Goal: Obtain resource: Obtain resource

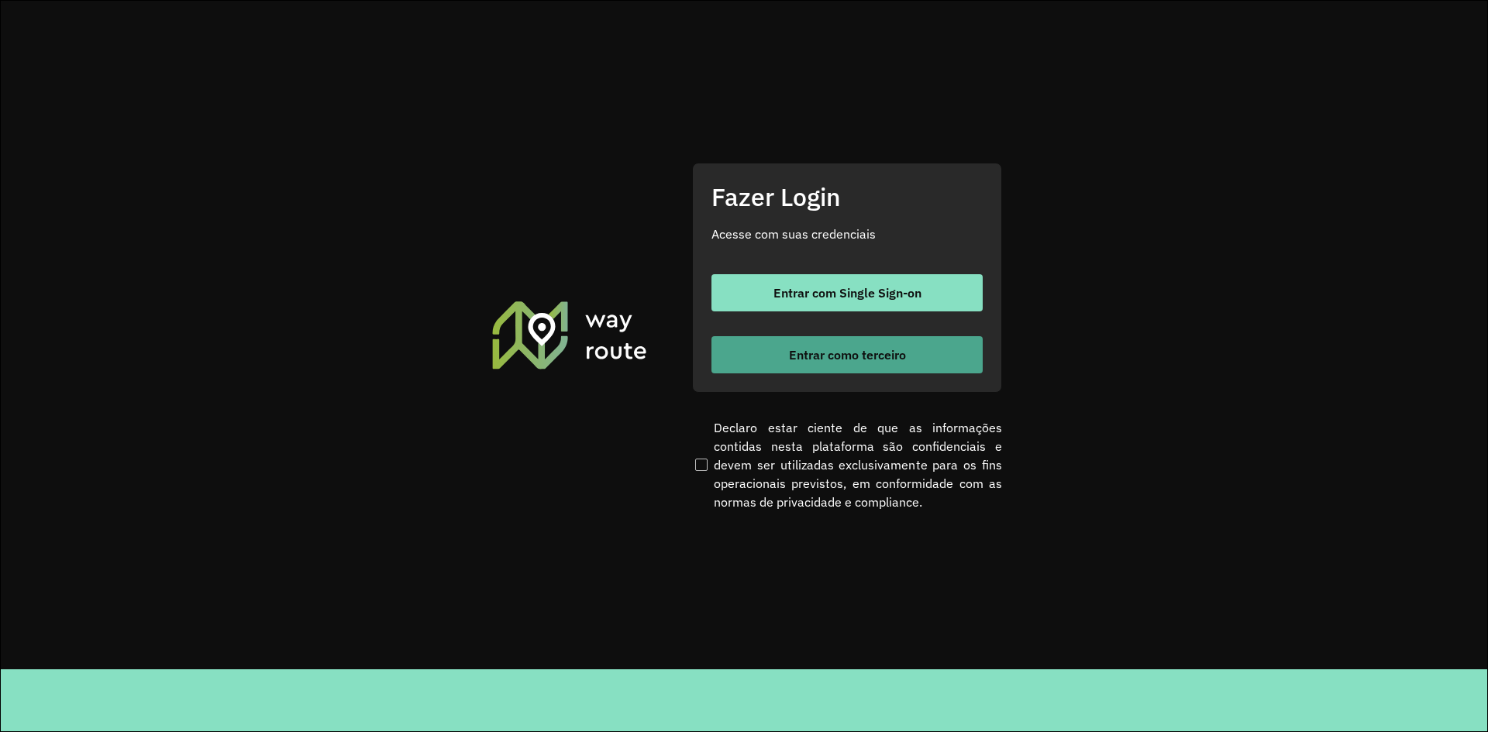
click at [892, 350] on span "Entrar como terceiro" at bounding box center [847, 355] width 117 height 12
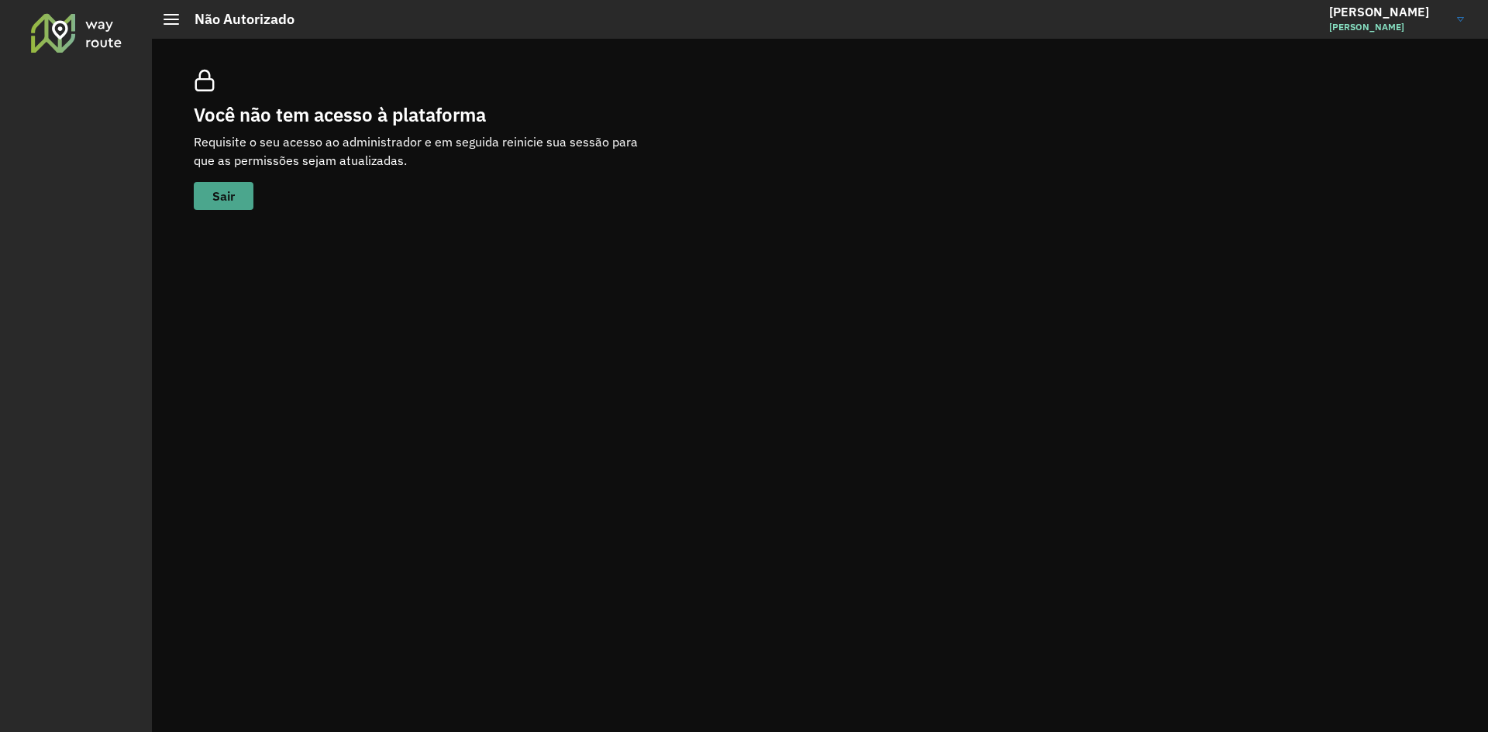
click at [232, 196] on span "Sair" at bounding box center [223, 196] width 22 height 12
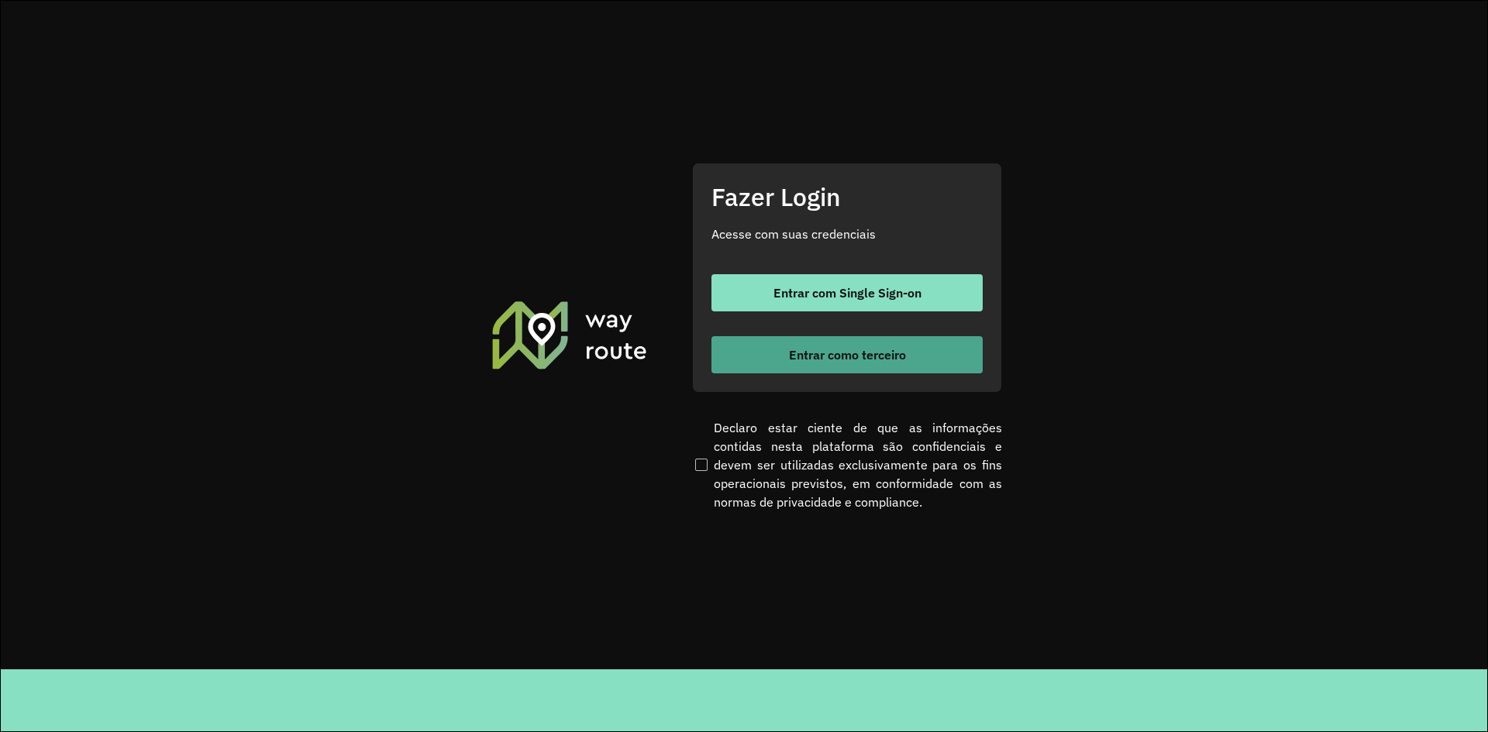
click at [903, 353] on span "Entrar como terceiro" at bounding box center [847, 355] width 117 height 12
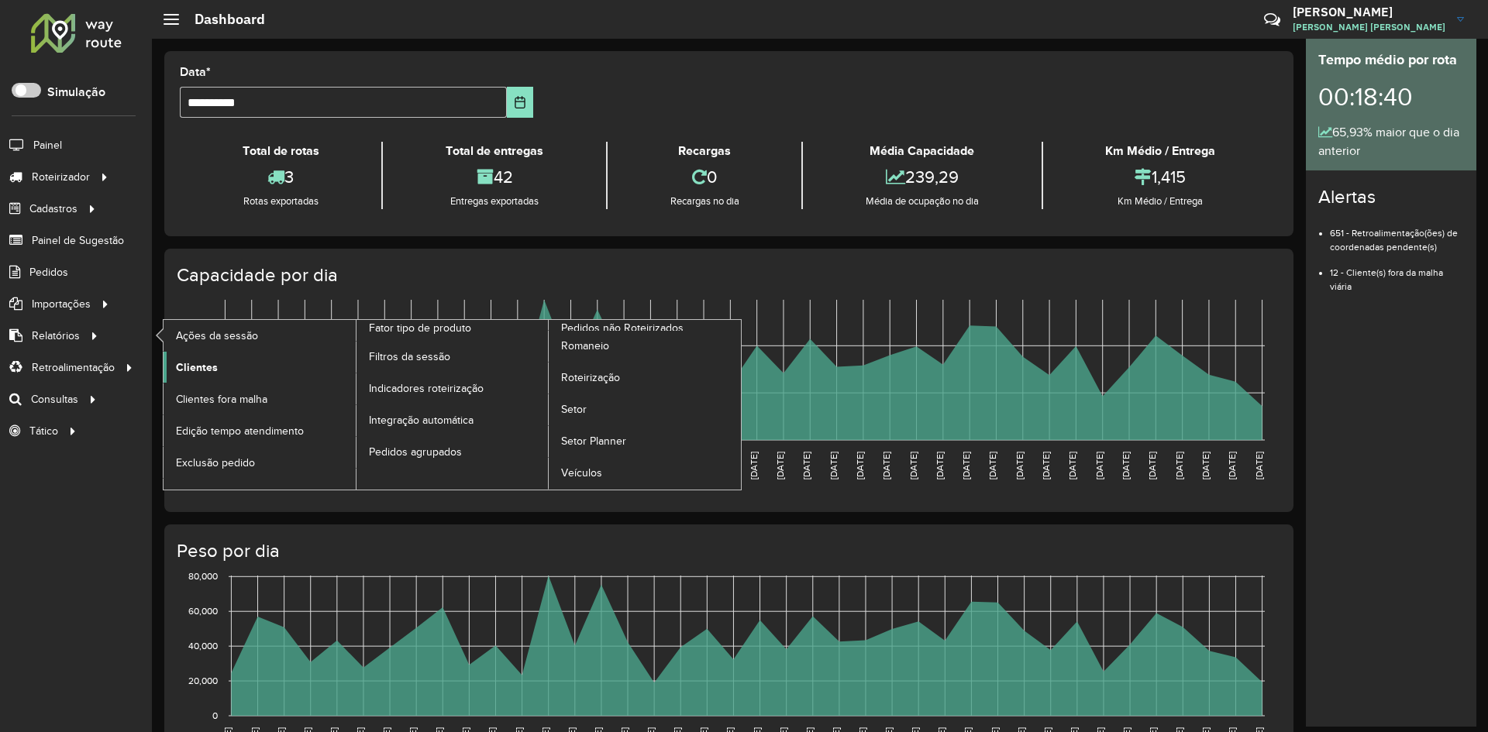
click at [191, 369] on span "Clientes" at bounding box center [197, 368] width 42 height 16
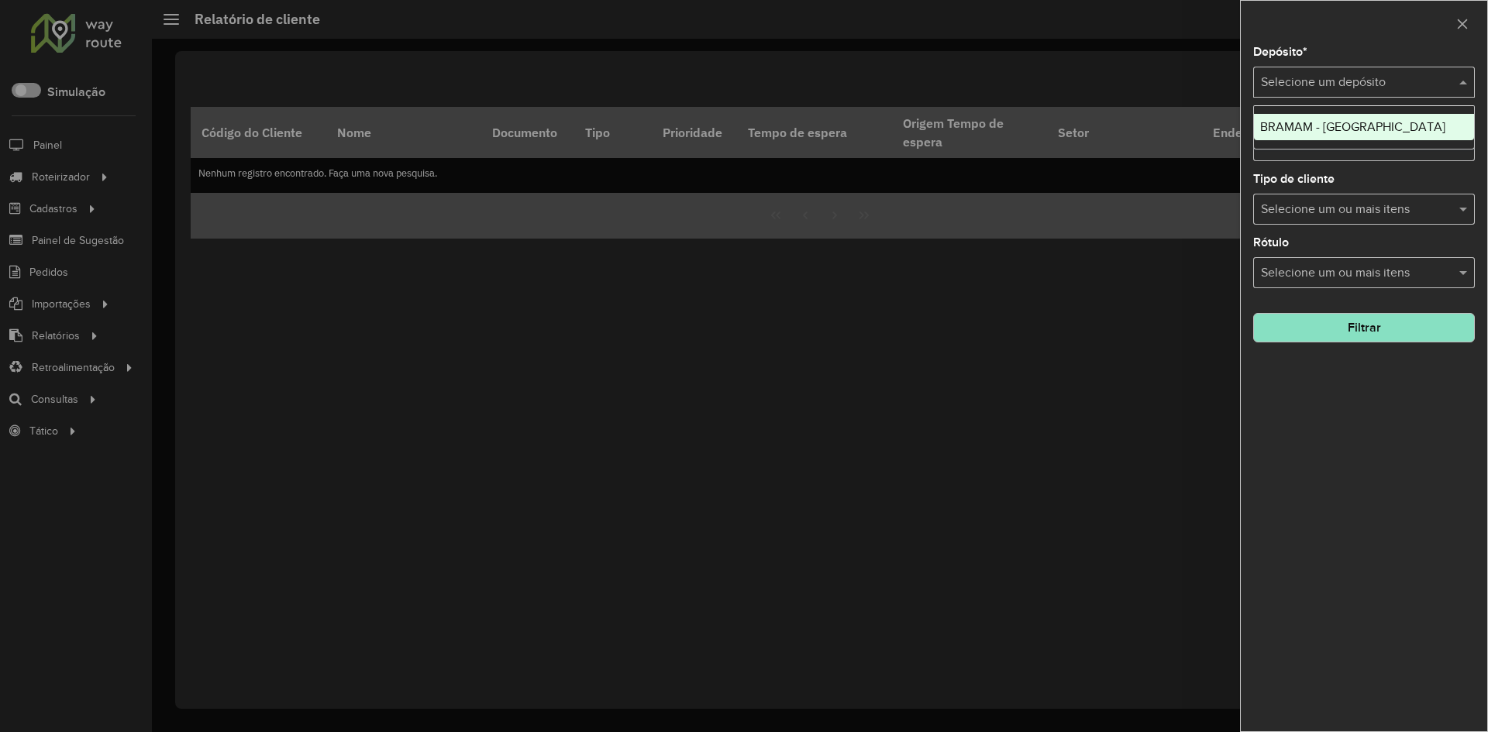
click at [1312, 76] on input "text" at bounding box center [1348, 83] width 175 height 19
click at [1310, 127] on span "BRAMAM - PARINTINS" at bounding box center [1352, 126] width 185 height 13
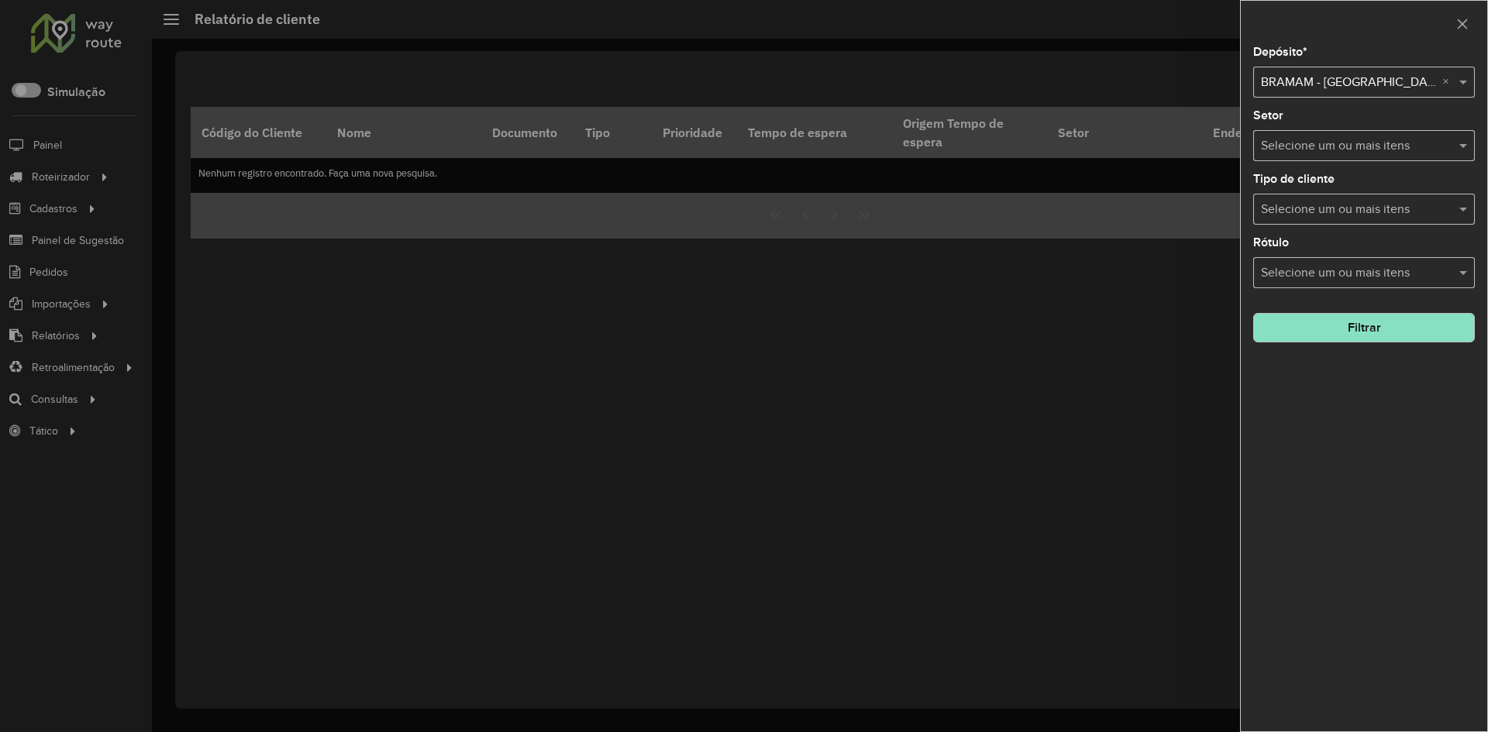
click at [1352, 328] on button "Filtrar" at bounding box center [1364, 327] width 222 height 29
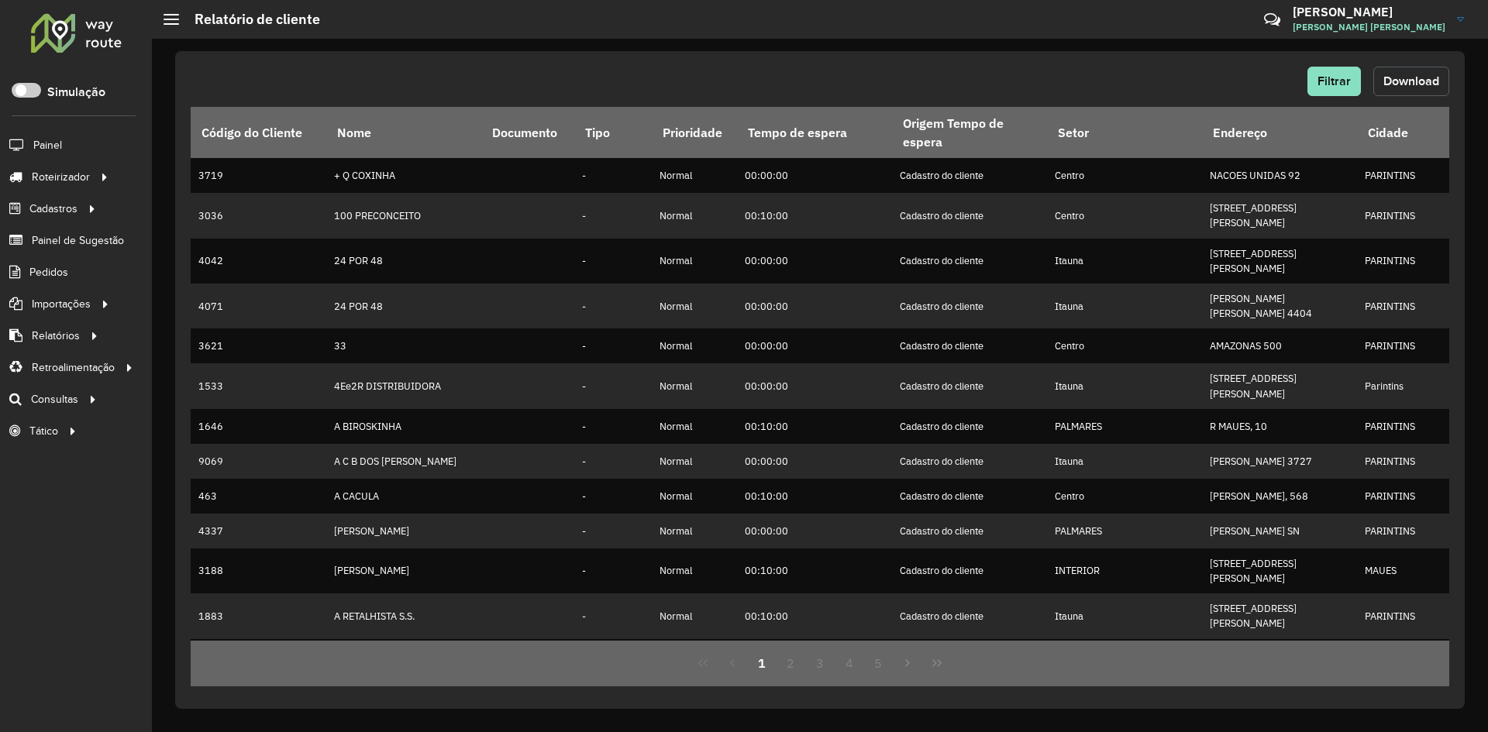
click at [1410, 81] on span "Download" at bounding box center [1411, 80] width 56 height 13
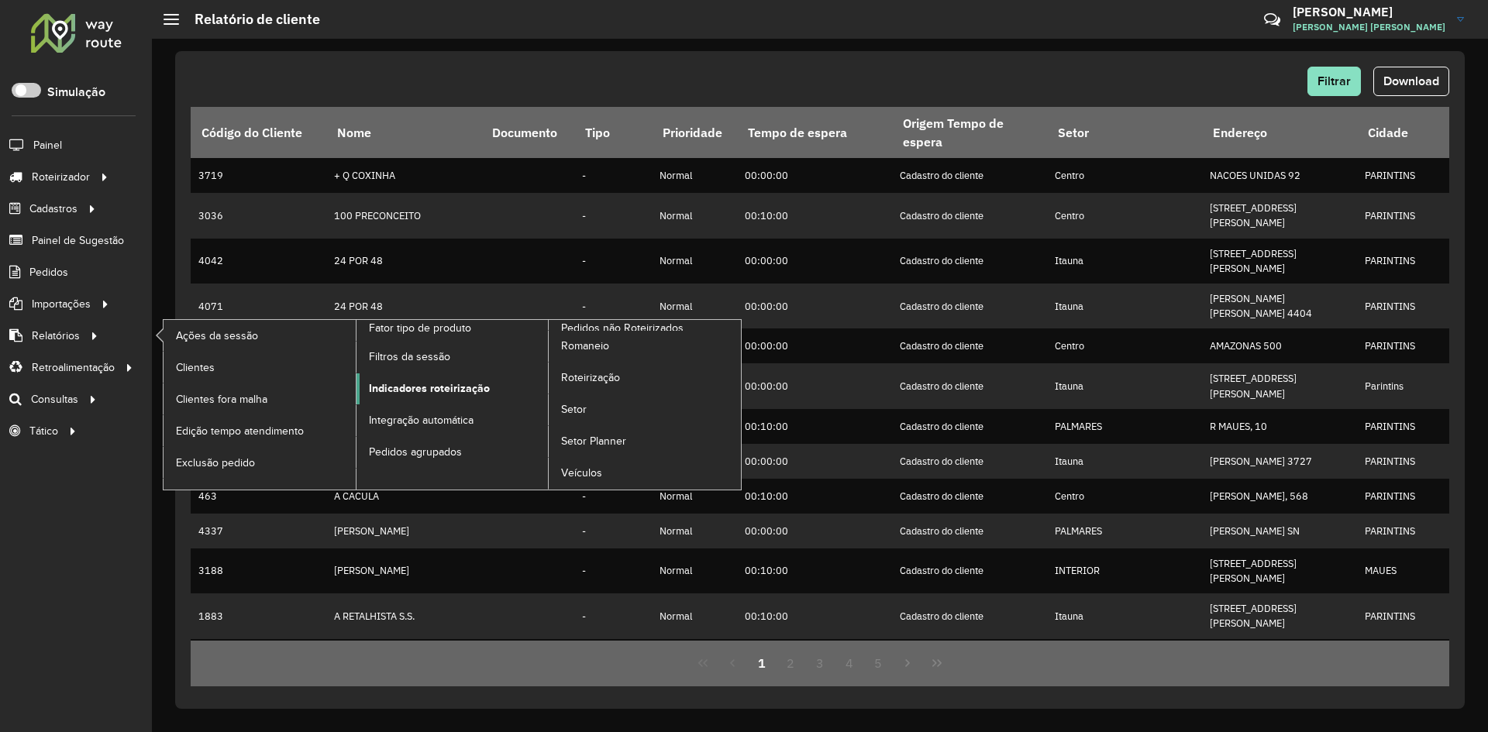
click at [380, 386] on span "Indicadores roteirização" at bounding box center [429, 388] width 121 height 16
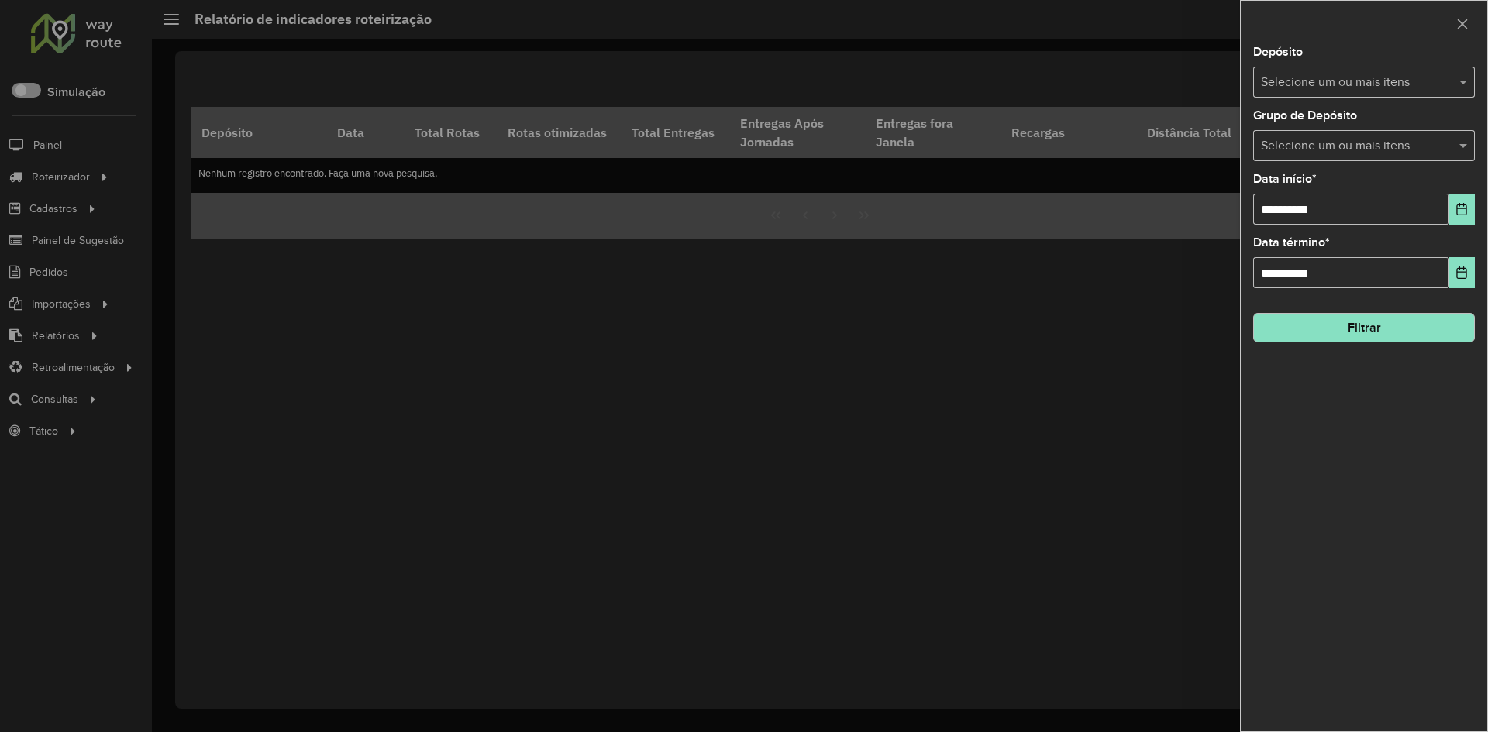
click at [1289, 82] on input "text" at bounding box center [1356, 83] width 198 height 19
click at [1288, 157] on div "BRAMAM - PARINTINS" at bounding box center [1364, 159] width 220 height 26
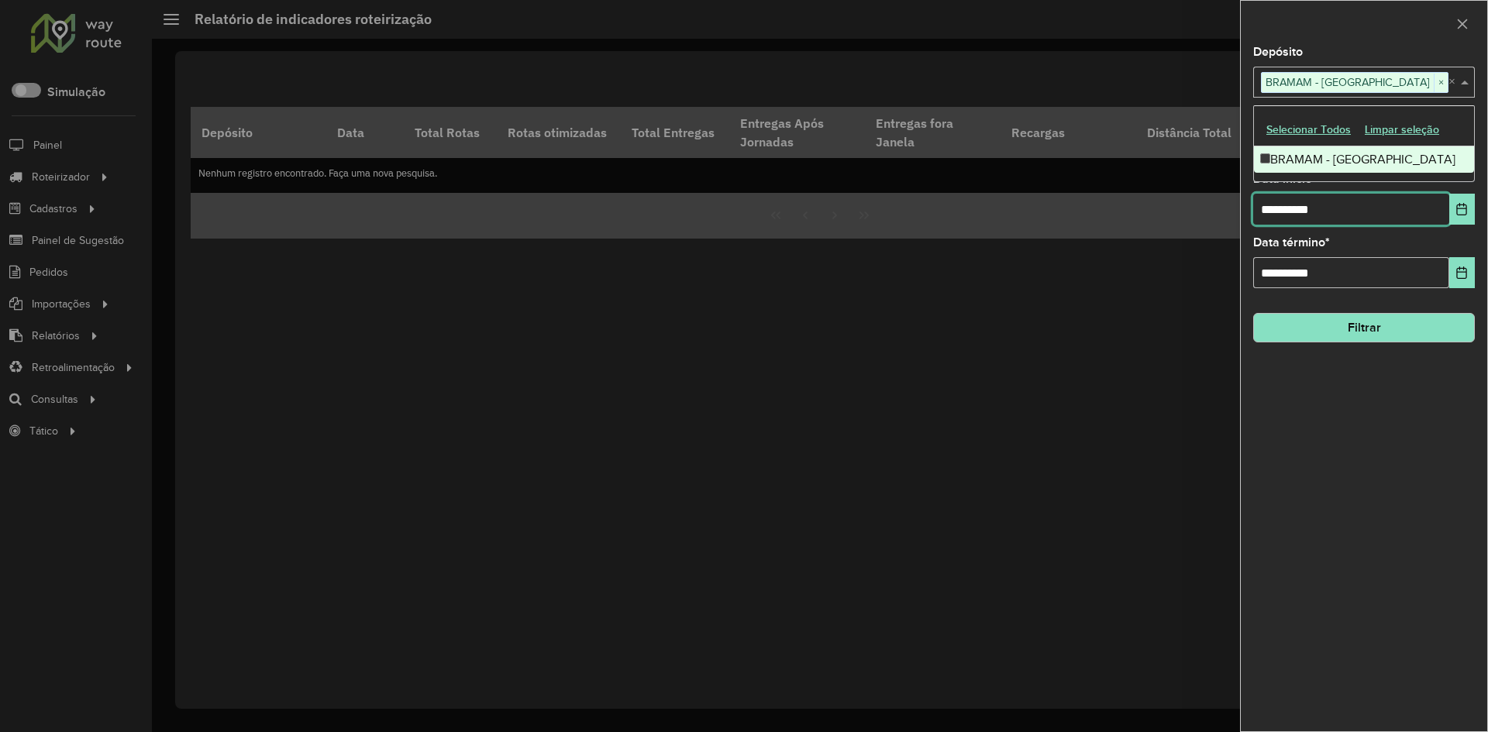
drag, startPoint x: 1329, startPoint y: 205, endPoint x: 1171, endPoint y: 218, distance: 158.6
click at [1171, 217] on body "Aguarde... Pop-up bloqueado! Seu navegador bloqueou automáticamente a abertura …" at bounding box center [744, 366] width 1488 height 732
type input "**********"
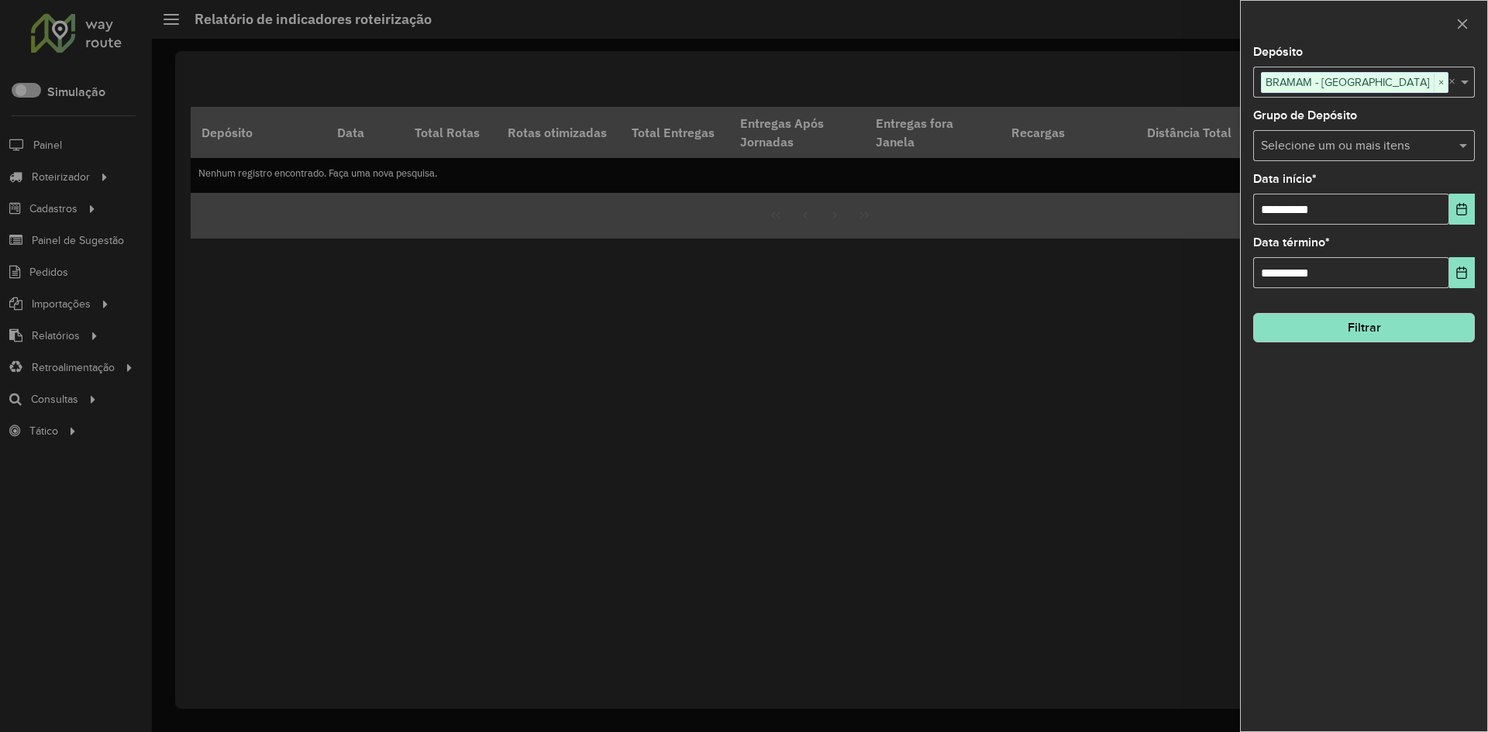
click at [1375, 338] on button "Filtrar" at bounding box center [1364, 327] width 222 height 29
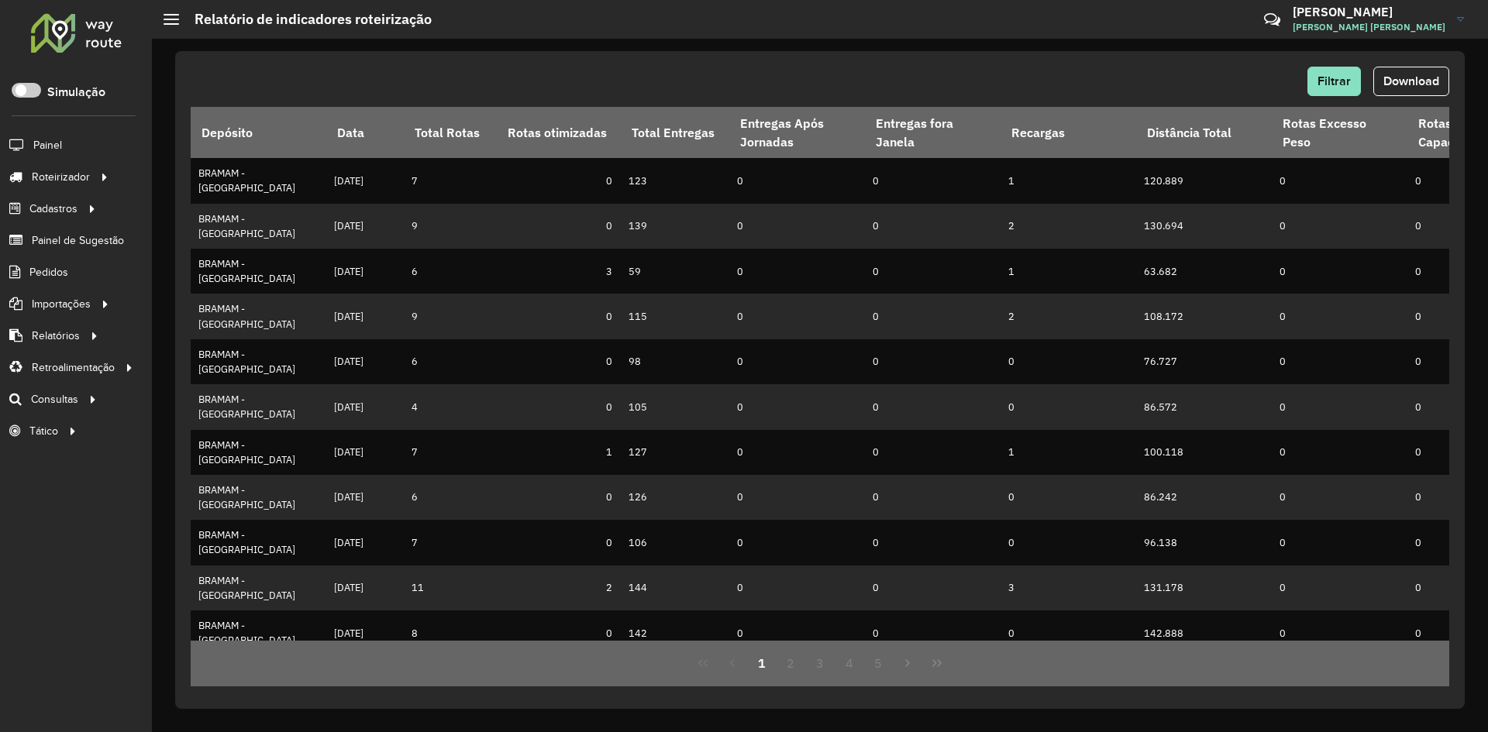
click at [1409, 85] on span "Download" at bounding box center [1411, 80] width 56 height 13
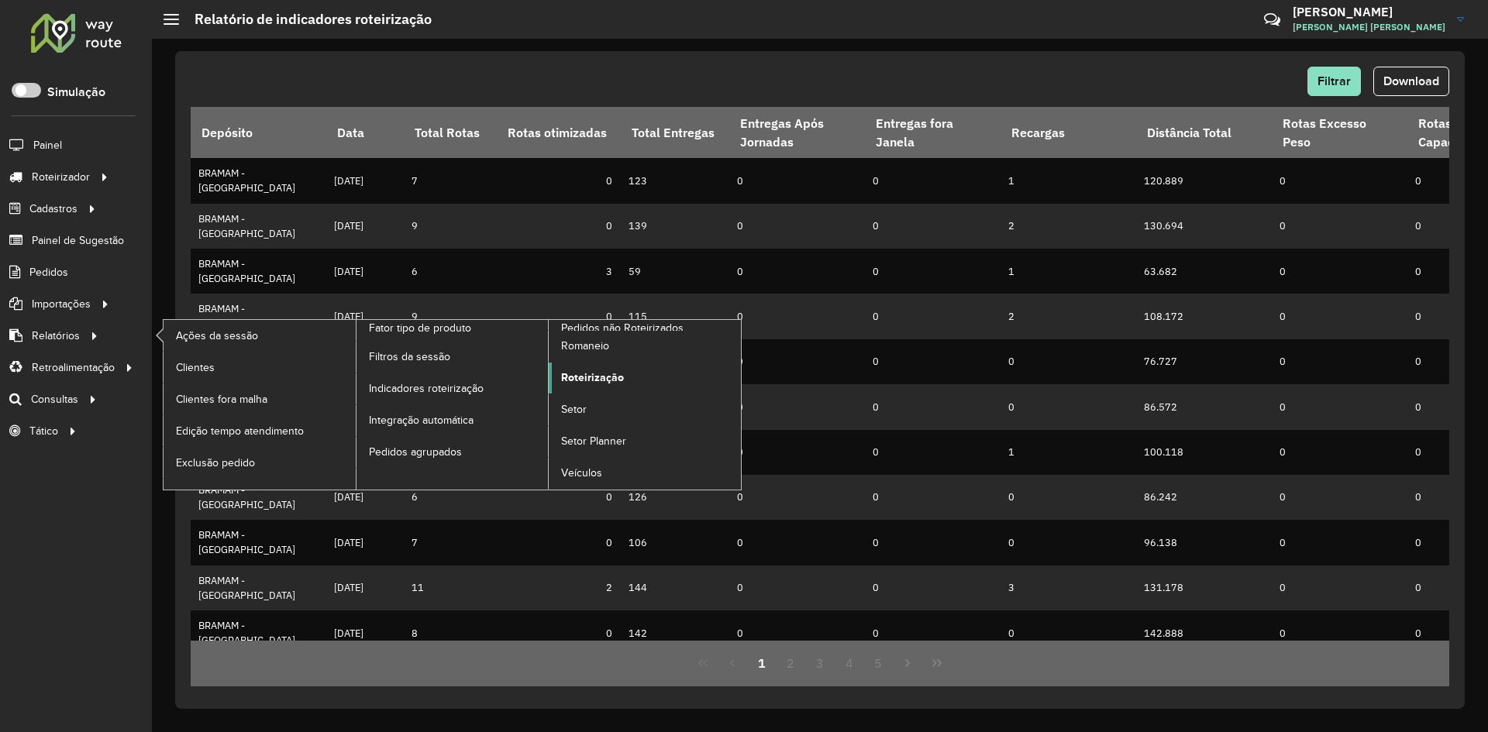
click at [576, 376] on span "Roteirização" at bounding box center [592, 378] width 63 height 16
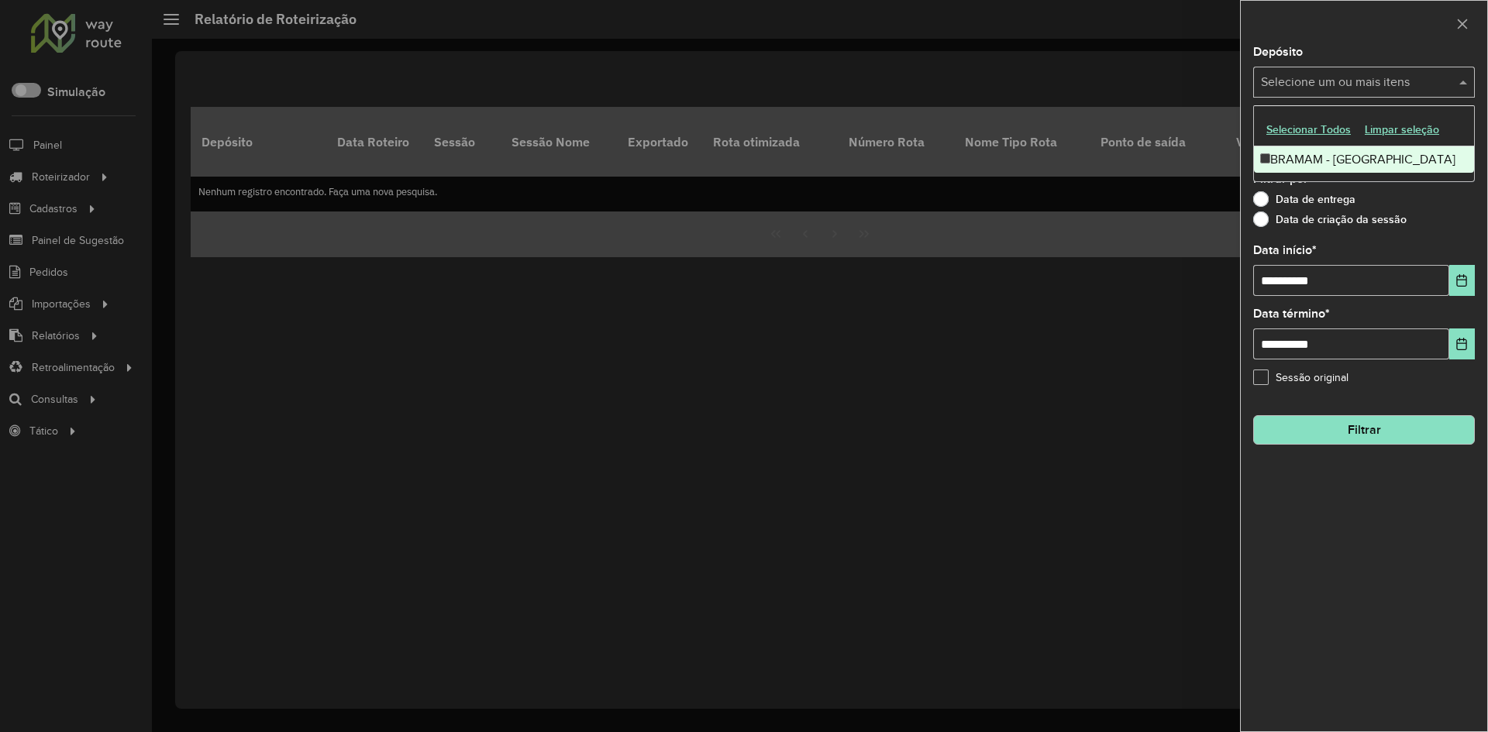
click at [1310, 85] on input "text" at bounding box center [1356, 83] width 198 height 19
click at [1303, 159] on div "BRAMAM - PARINTINS" at bounding box center [1364, 159] width 220 height 26
drag, startPoint x: 1350, startPoint y: 284, endPoint x: 1233, endPoint y: 276, distance: 116.5
click at [1236, 275] on body "Aguarde... Pop-up bloqueado! Seu navegador bloqueou automáticamente a abertura …" at bounding box center [744, 366] width 1488 height 732
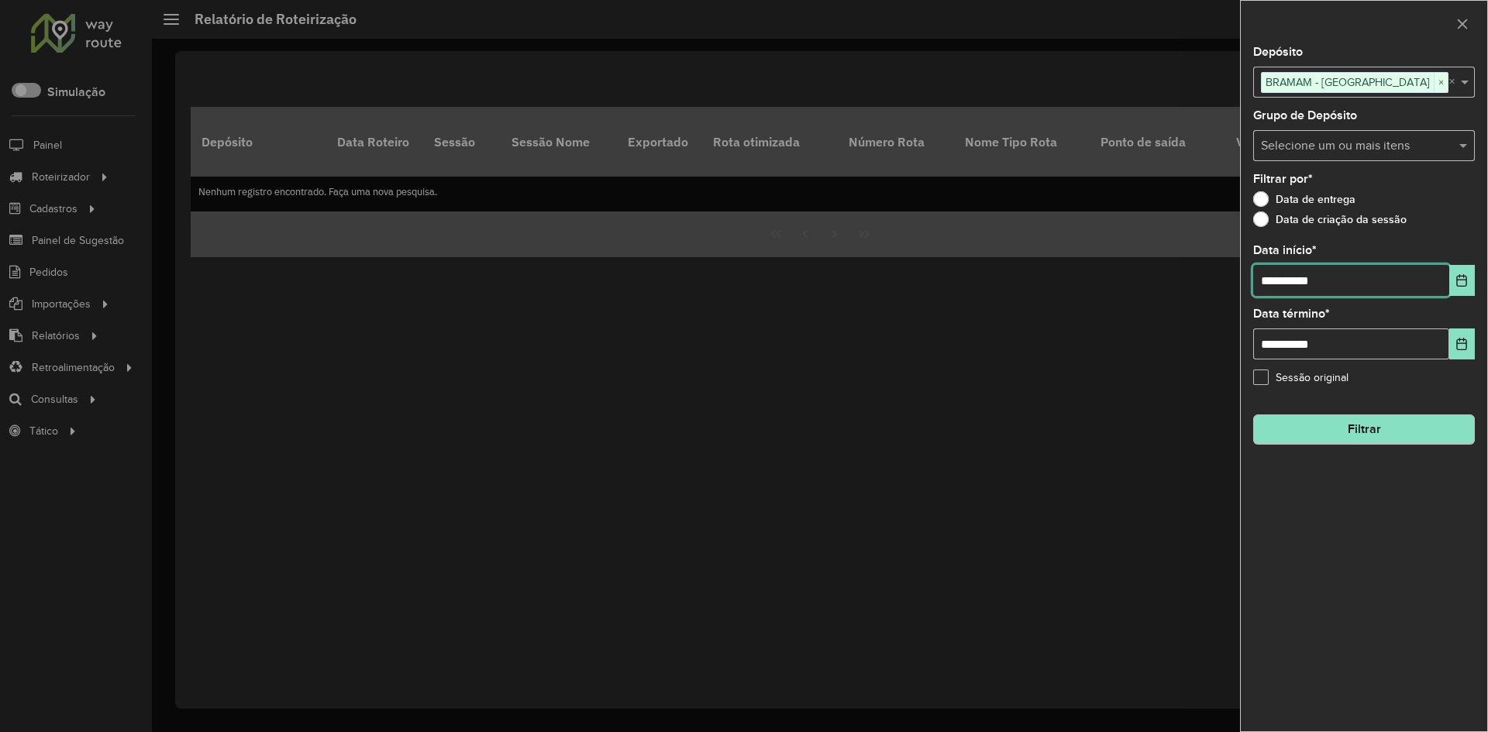
type input "**********"
click at [1371, 419] on button "Filtrar" at bounding box center [1364, 429] width 222 height 29
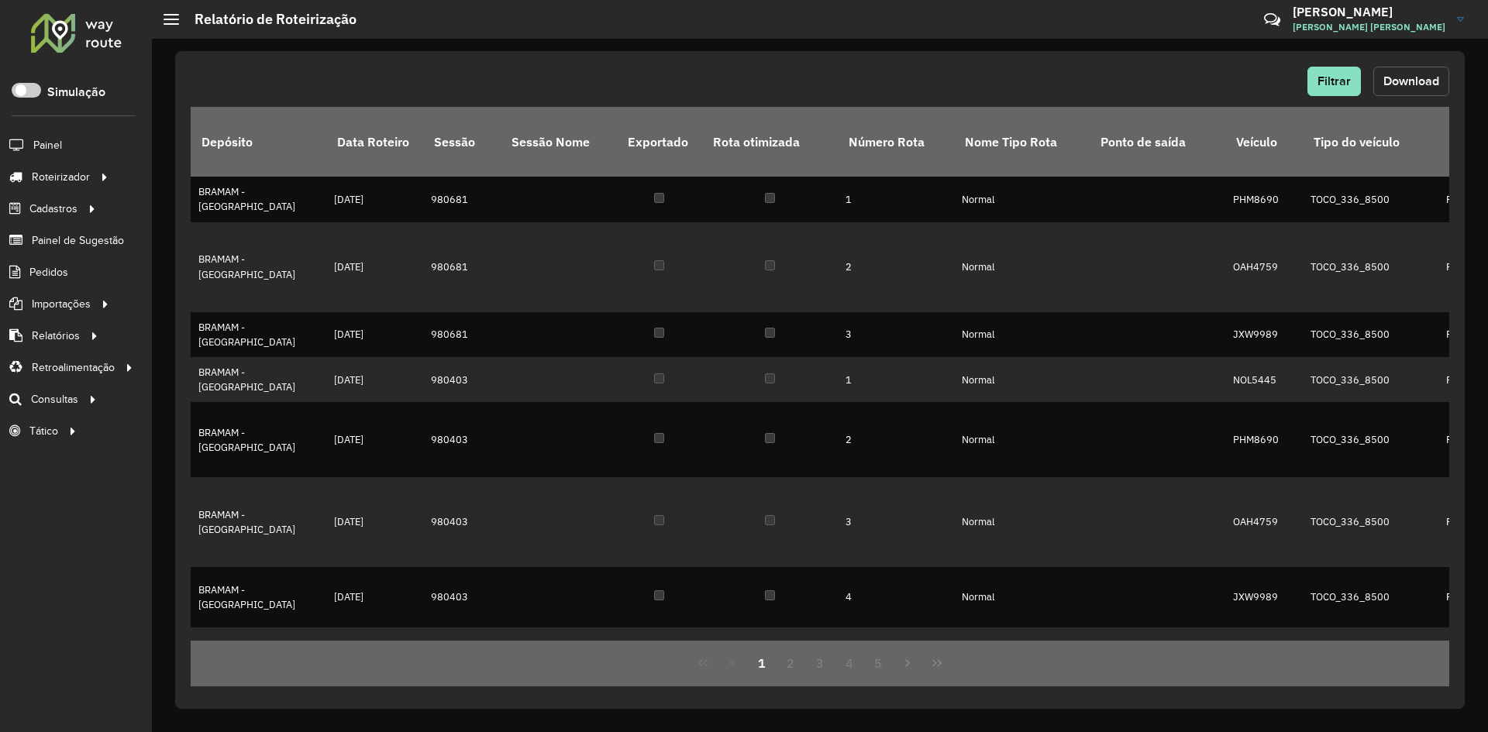
click at [1414, 73] on button "Download" at bounding box center [1411, 81] width 76 height 29
click at [34, 269] on span "Pedidos" at bounding box center [49, 272] width 40 height 16
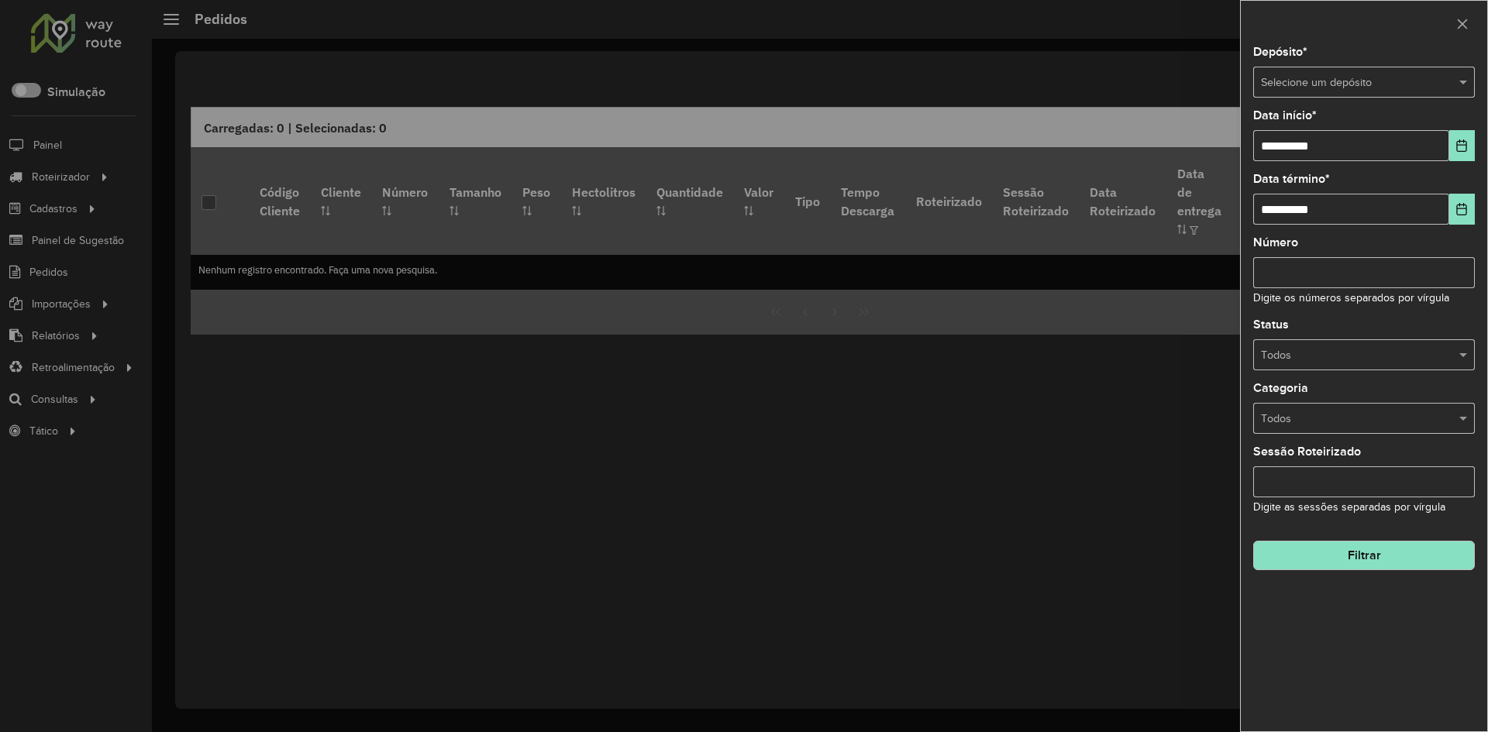
click at [1334, 83] on input "text" at bounding box center [1348, 82] width 175 height 17
click at [1323, 126] on span "BRAMAM - PARINTINS" at bounding box center [1342, 125] width 164 height 12
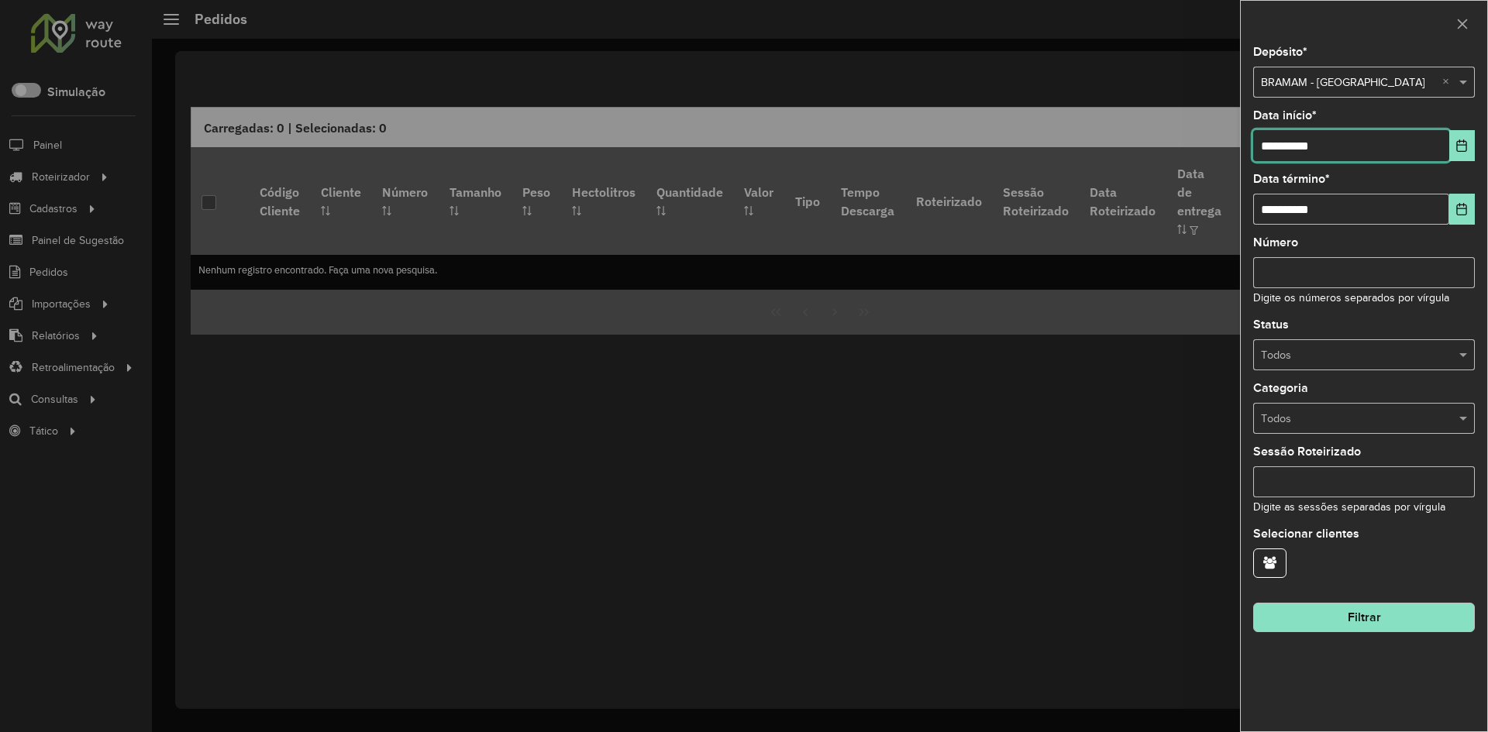
drag, startPoint x: 1340, startPoint y: 136, endPoint x: 1217, endPoint y: 135, distance: 123.2
click at [1217, 135] on body "Aguarde... Pop-up bloqueado! Seu navegador bloqueou automáticamente a abertura …" at bounding box center [744, 366] width 1488 height 732
type input "**********"
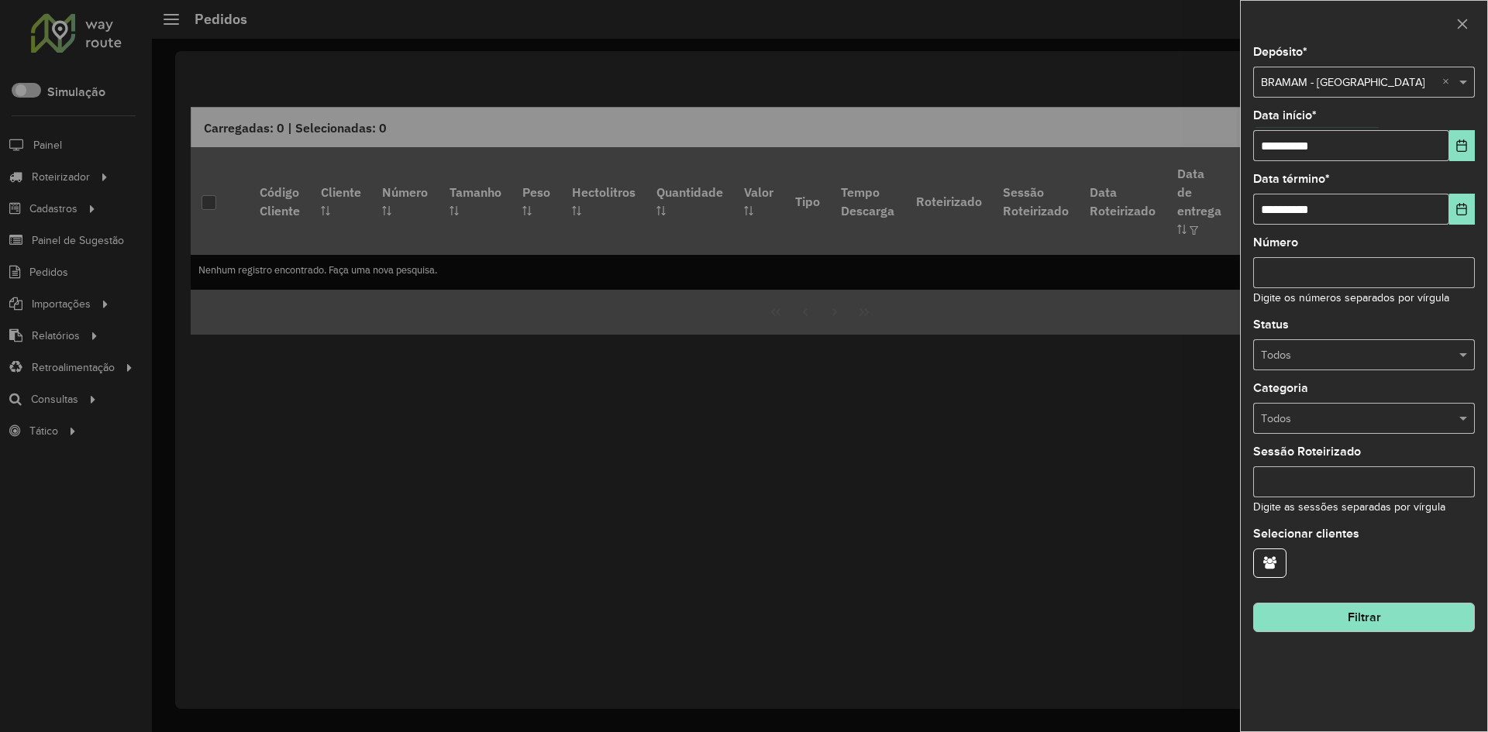
click at [1369, 617] on button "Filtrar" at bounding box center [1364, 617] width 222 height 29
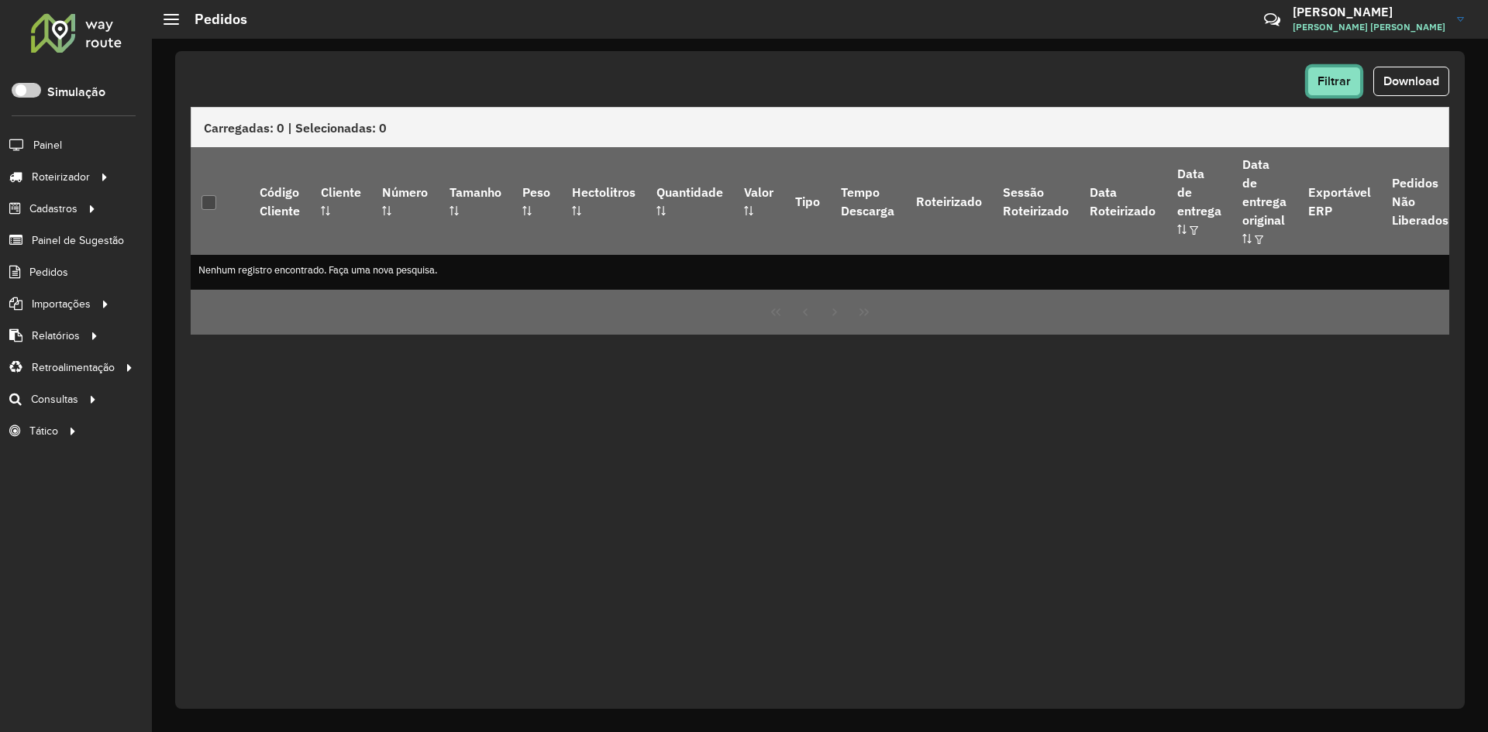
click at [1337, 73] on button "Filtrar" at bounding box center [1333, 81] width 53 height 29
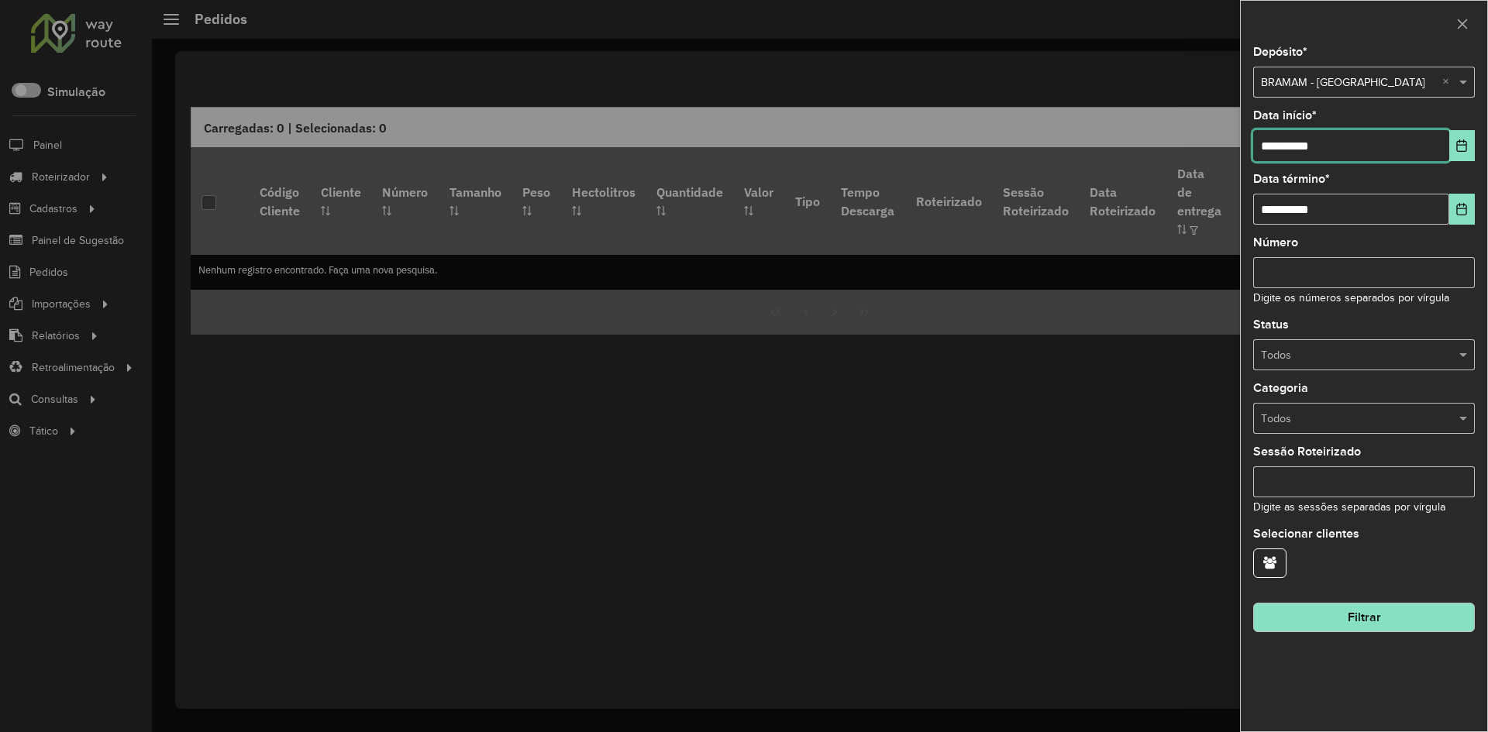
click at [1355, 151] on input "**********" at bounding box center [1351, 145] width 196 height 31
type input "**********"
drag, startPoint x: 1355, startPoint y: 208, endPoint x: 1219, endPoint y: 198, distance: 136.7
click at [1219, 198] on body "Aguarde... Pop-up bloqueado! Seu navegador bloqueou automáticamente a abertura …" at bounding box center [744, 366] width 1488 height 732
type input "**********"
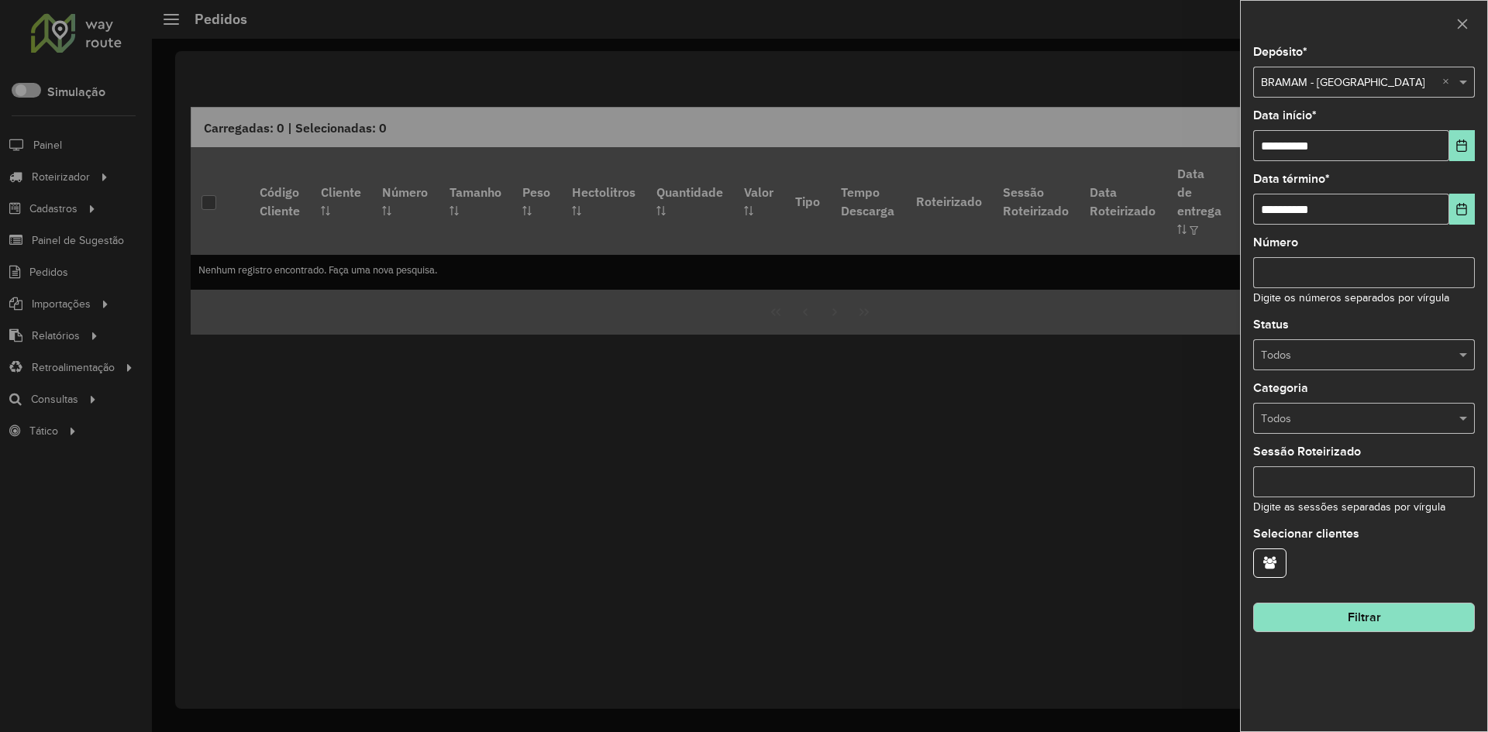
click at [1364, 616] on button "Filtrar" at bounding box center [1364, 617] width 222 height 29
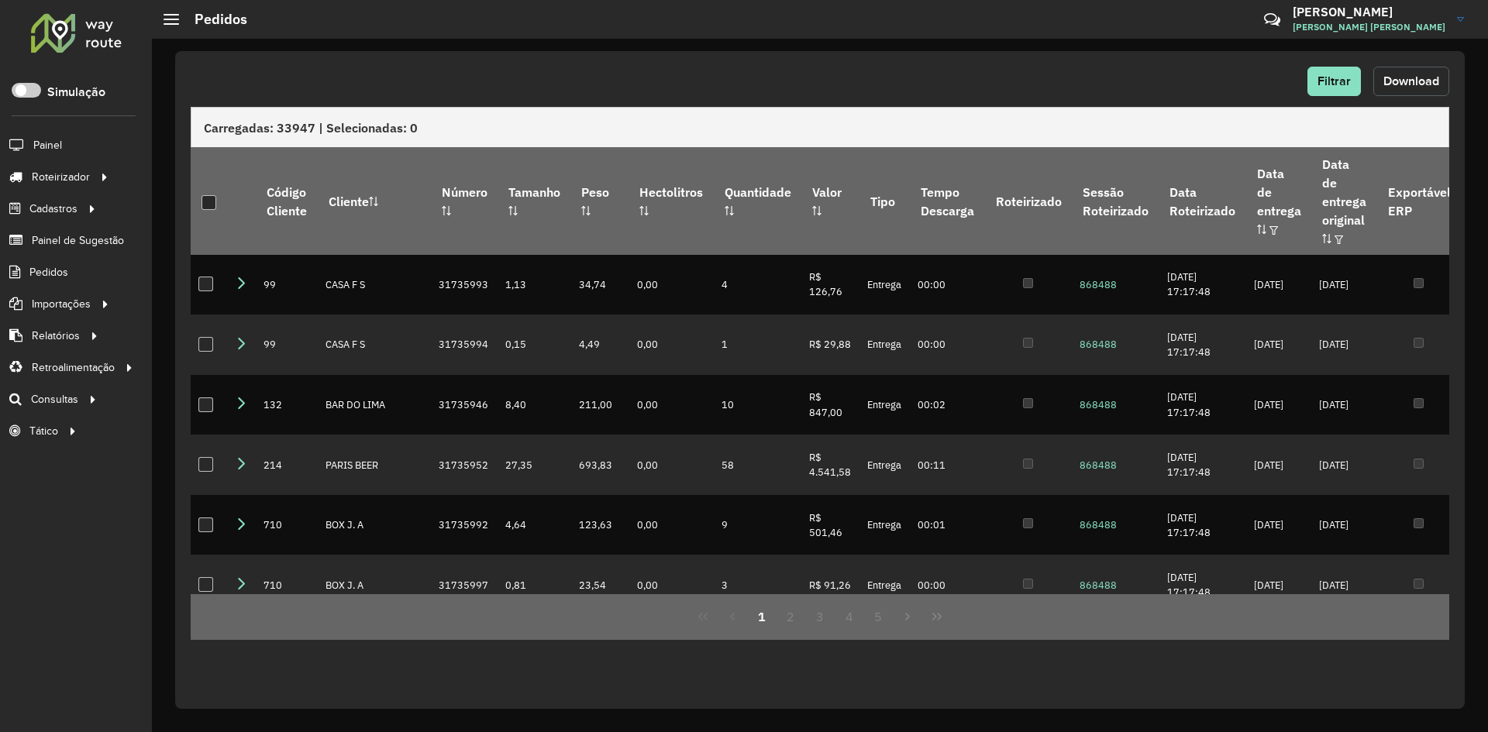
click at [1414, 75] on span "Download" at bounding box center [1411, 80] width 56 height 13
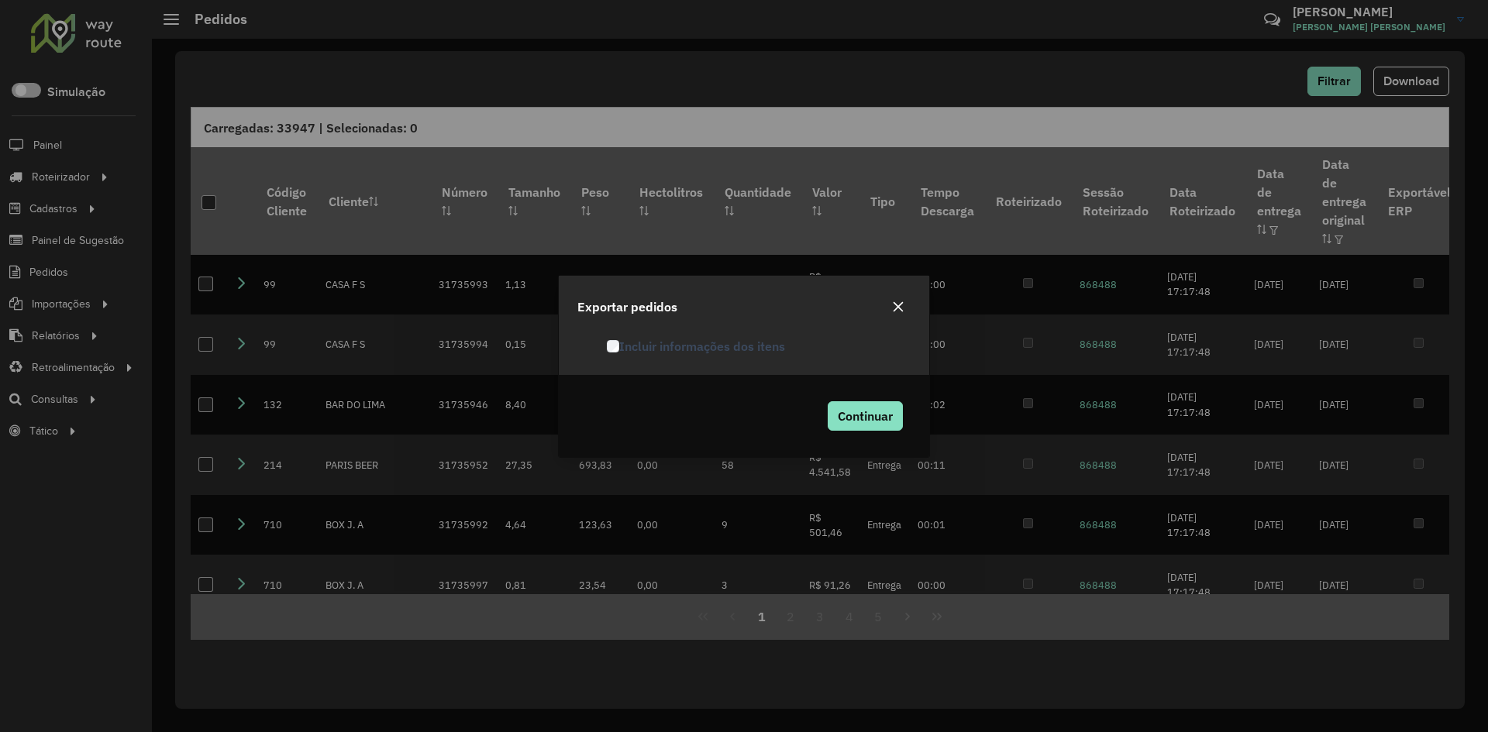
click at [688, 363] on div "Incluir informações dos itens" at bounding box center [744, 353] width 370 height 43
click at [680, 346] on label "Incluir informações dos itens" at bounding box center [696, 346] width 178 height 19
click at [851, 414] on span "Continuar" at bounding box center [865, 415] width 55 height 15
